Goal: Share content

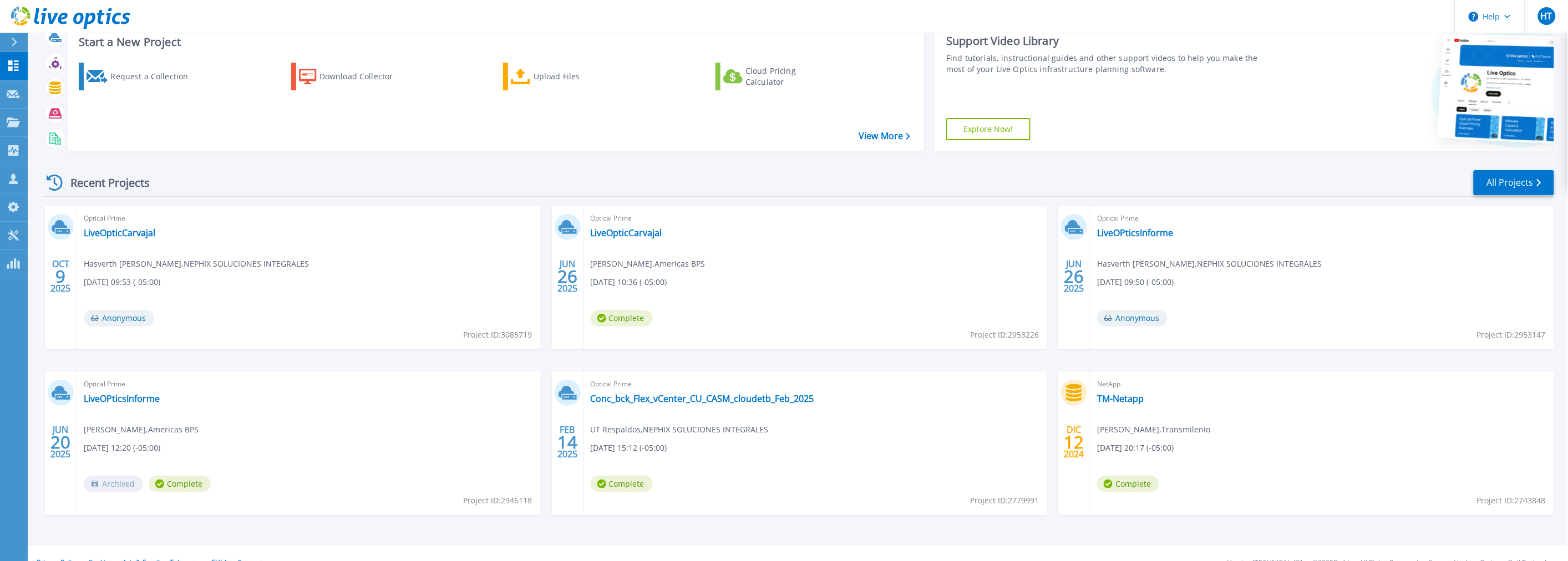
scroll to position [53, 0]
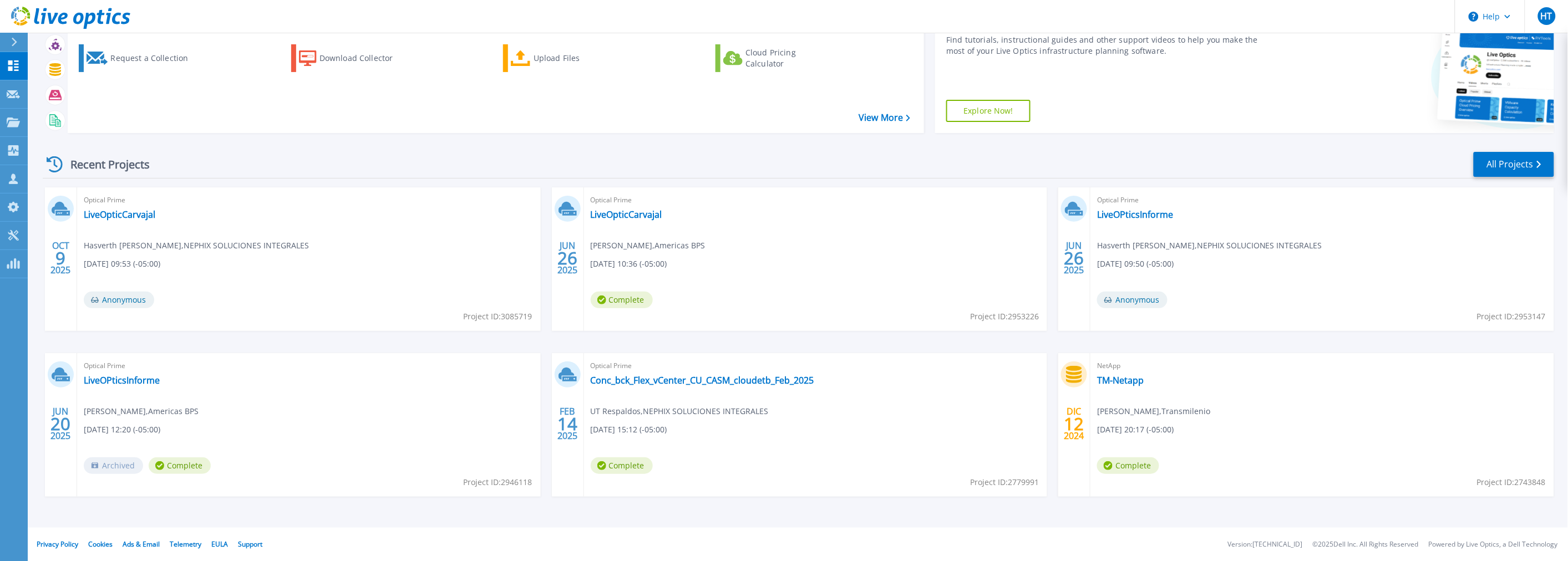
click at [360, 280] on div "Optical Prime LiveOpticCarvajal Hasverth [PERSON_NAME] , NEPHIX SOLUCIONES INTE…" at bounding box center [309, 260] width 463 height 144
click at [105, 301] on span "Anonymous" at bounding box center [119, 299] width 71 height 17
drag, startPoint x: 105, startPoint y: 301, endPoint x: 115, endPoint y: 230, distance: 71.7
click at [104, 292] on span "Anonymous" at bounding box center [119, 299] width 71 height 17
click at [109, 214] on link "LiveOpticCarvajal" at bounding box center [119, 214] width 71 height 11
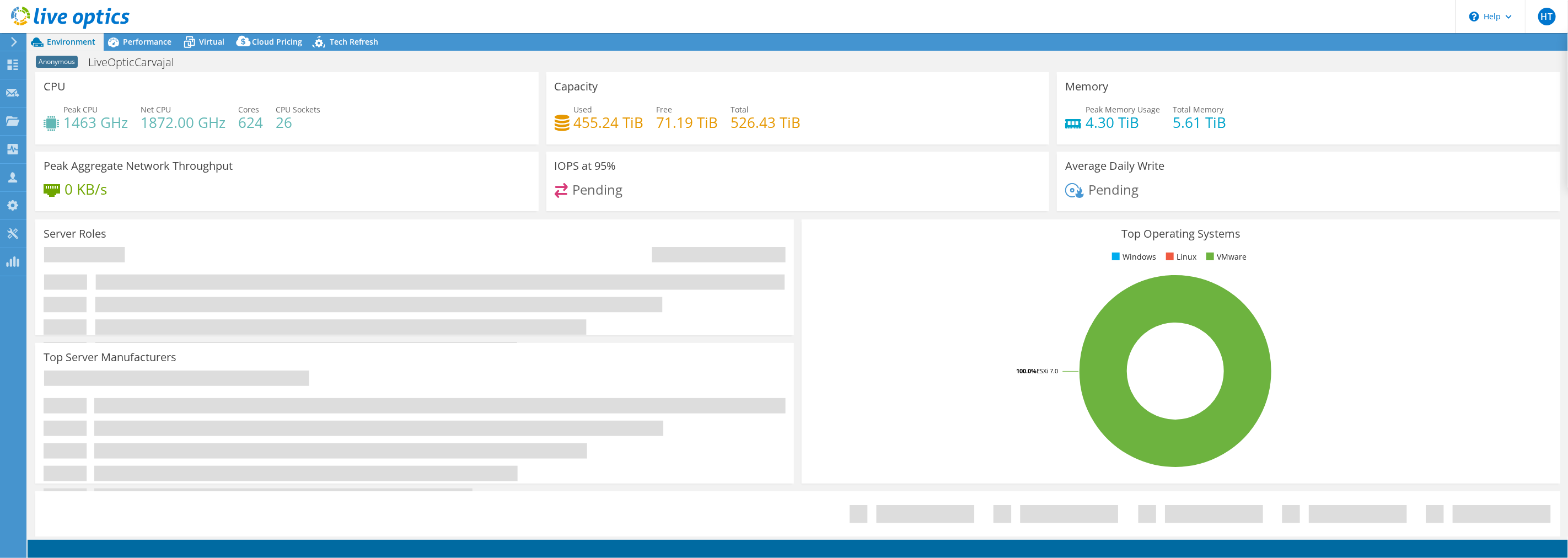
select select "USD"
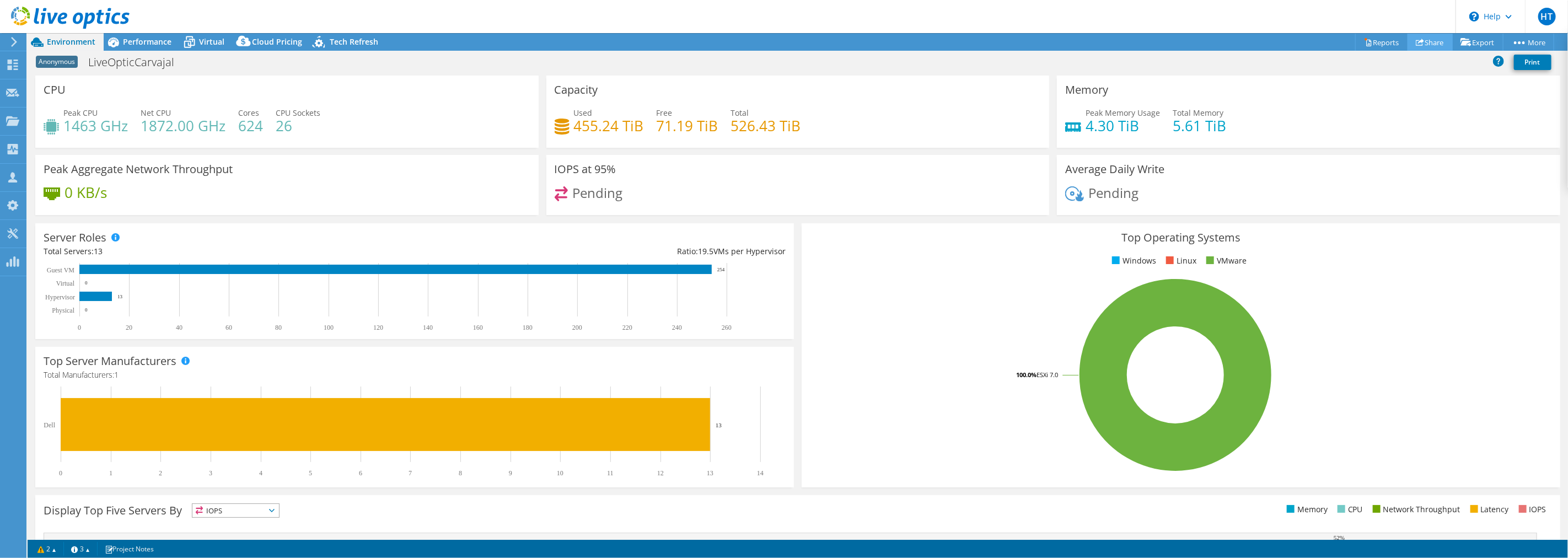
click at [1420, 46] on link "Share" at bounding box center [1430, 42] width 45 height 17
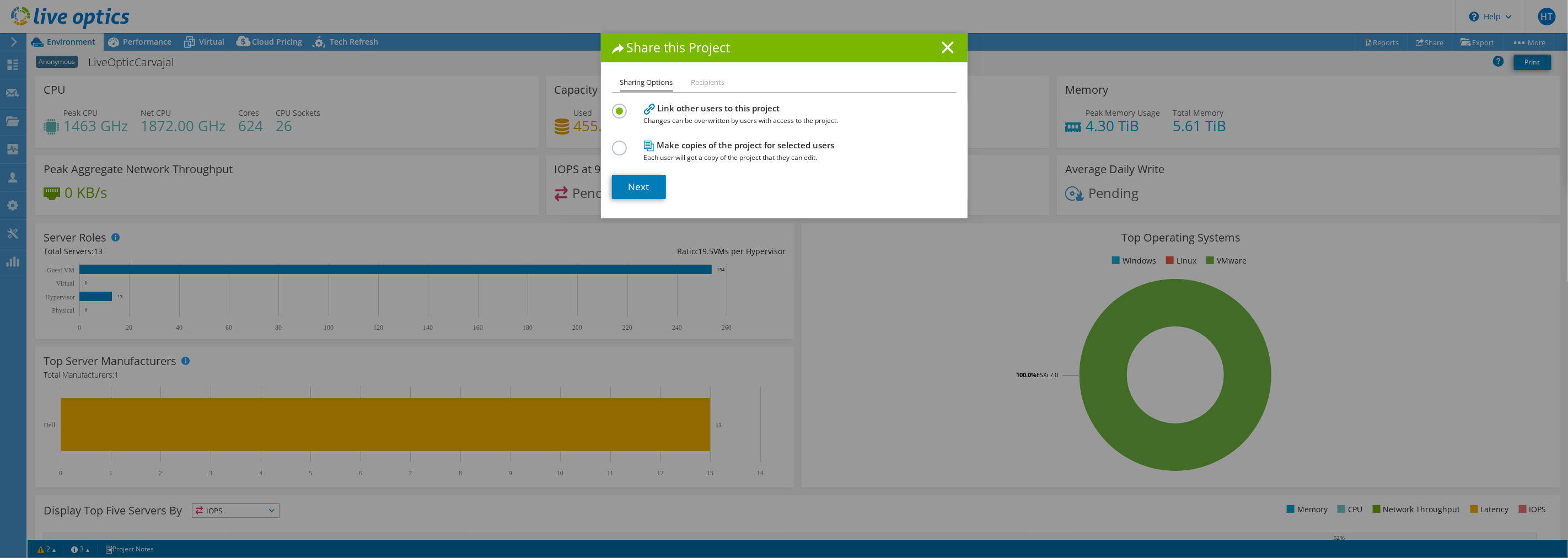
click at [695, 83] on li "Recipients" at bounding box center [708, 82] width 34 height 14
click at [657, 184] on link "Next" at bounding box center [640, 187] width 54 height 24
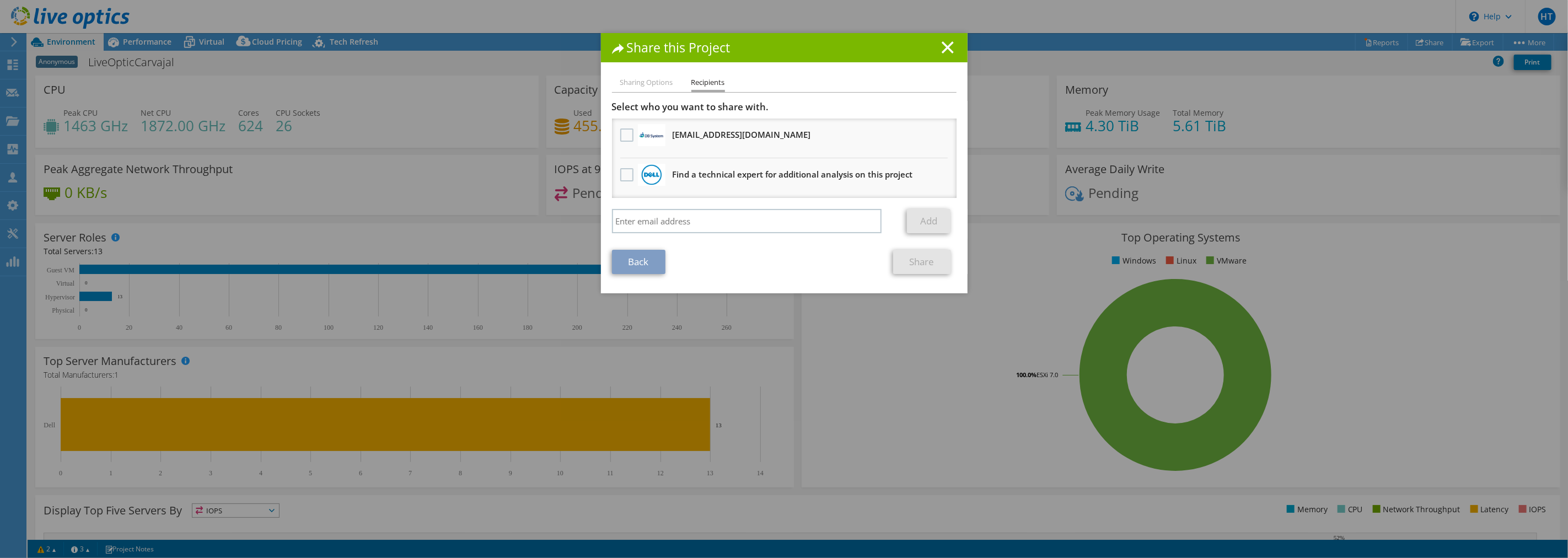
click at [617, 142] on div at bounding box center [627, 135] width 19 height 23
click at [624, 131] on label at bounding box center [628, 135] width 16 height 14
click at [0, 0] on input "checkbox" at bounding box center [0, 0] width 0 height 0
click at [918, 260] on link "Share" at bounding box center [922, 262] width 58 height 24
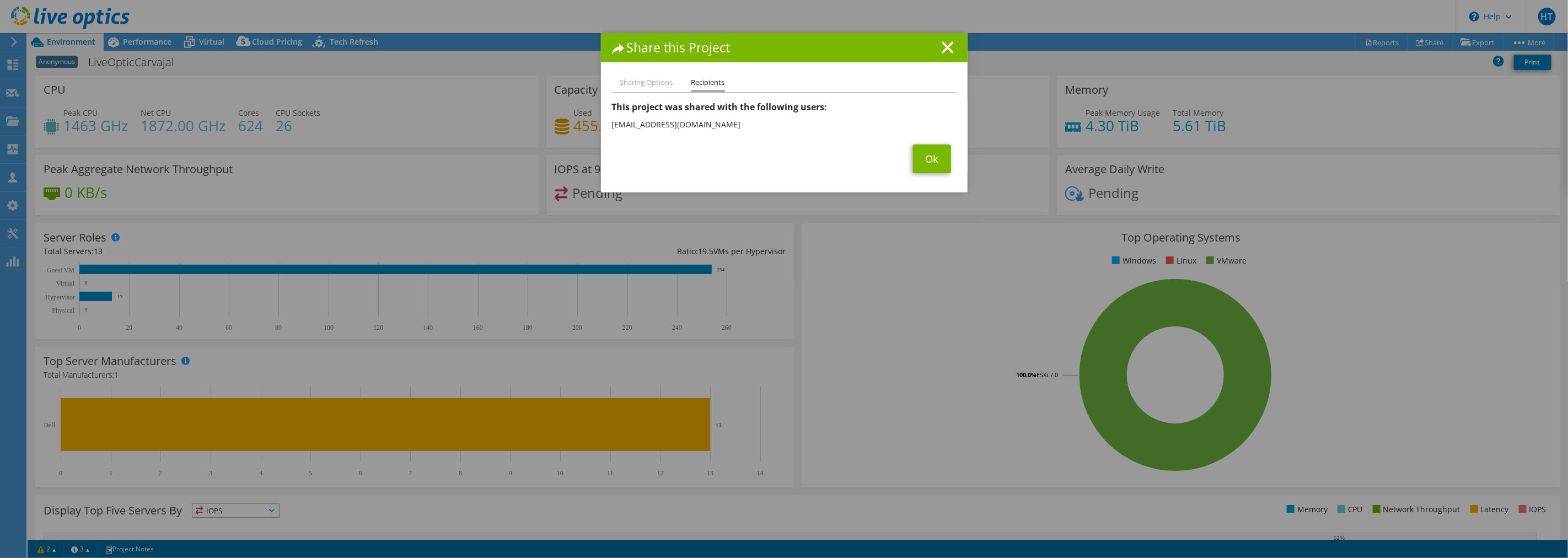
click at [934, 52] on h1 "Share this Project" at bounding box center [785, 48] width 345 height 13
click at [933, 162] on link "Ok" at bounding box center [932, 159] width 38 height 29
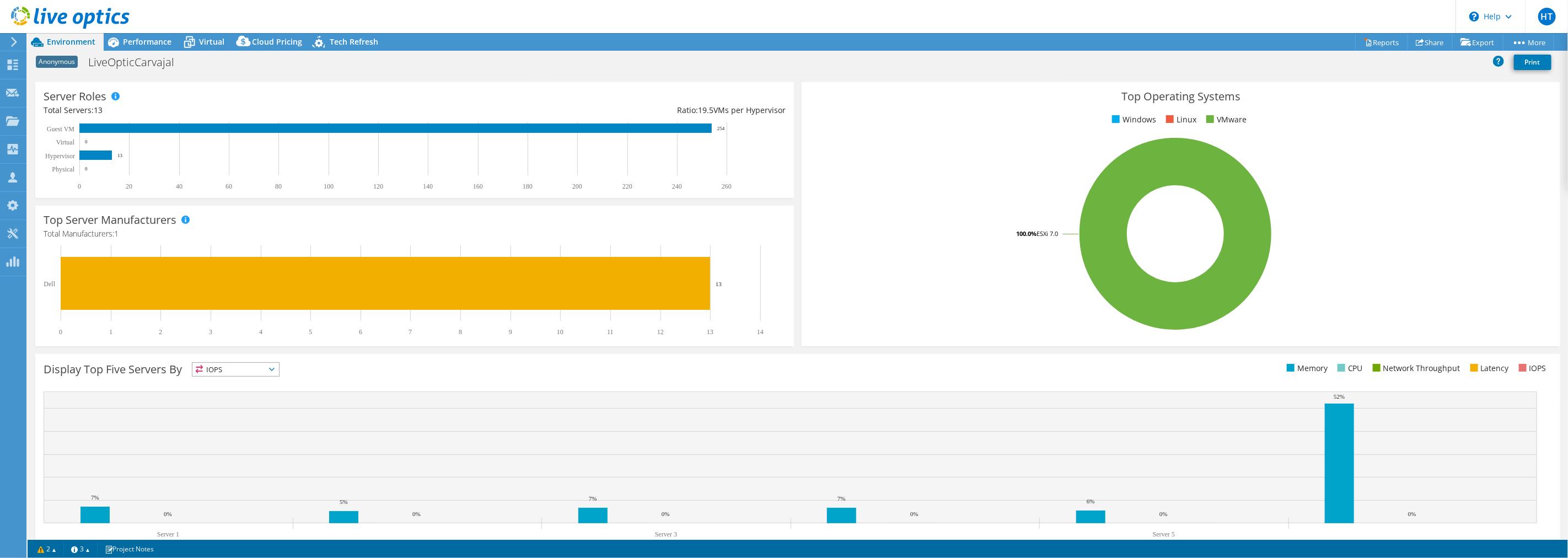
scroll to position [177, 0]
